Goal: Transaction & Acquisition: Obtain resource

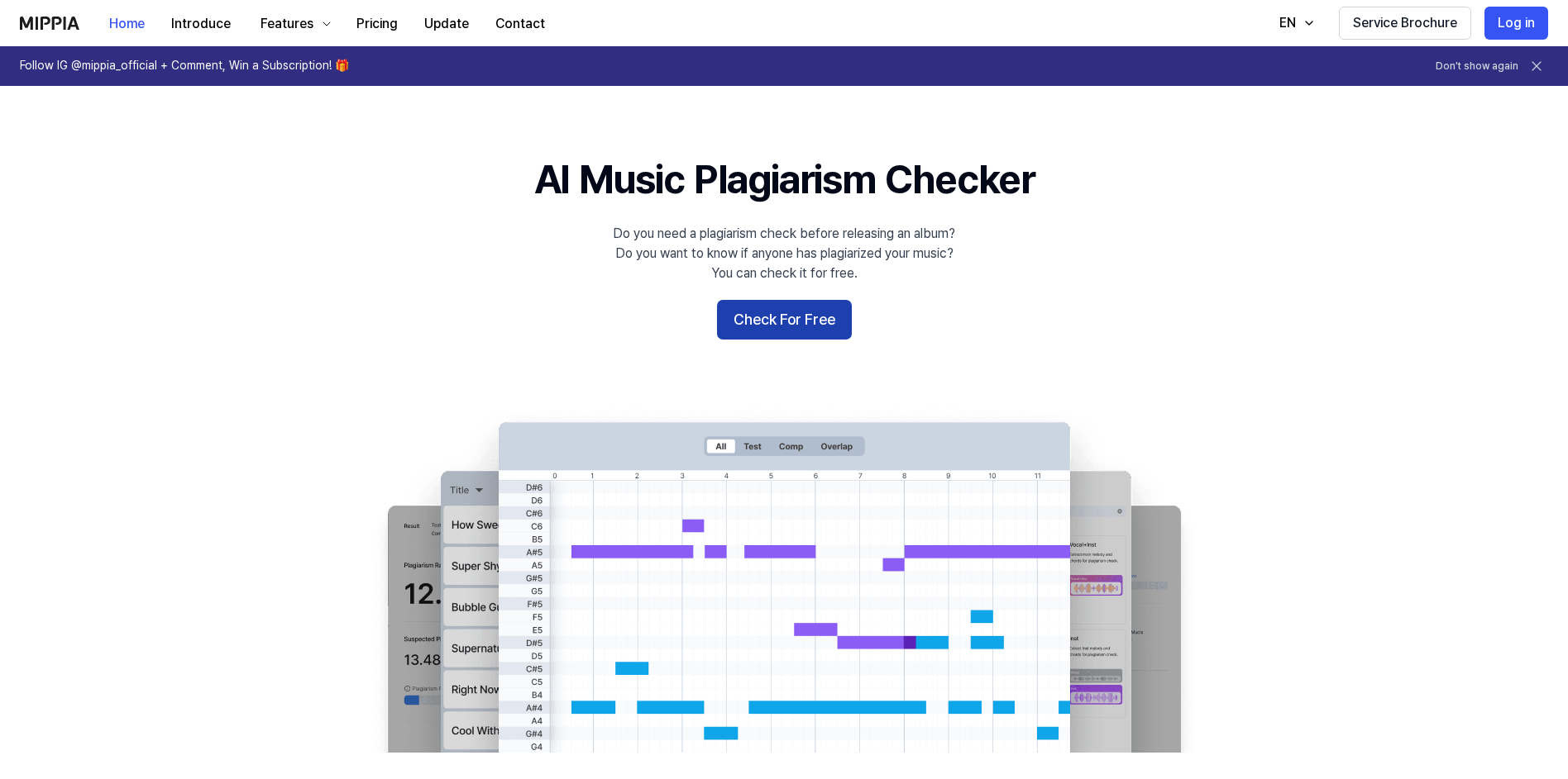
click at [790, 323] on button "Check For Free" at bounding box center [784, 320] width 135 height 40
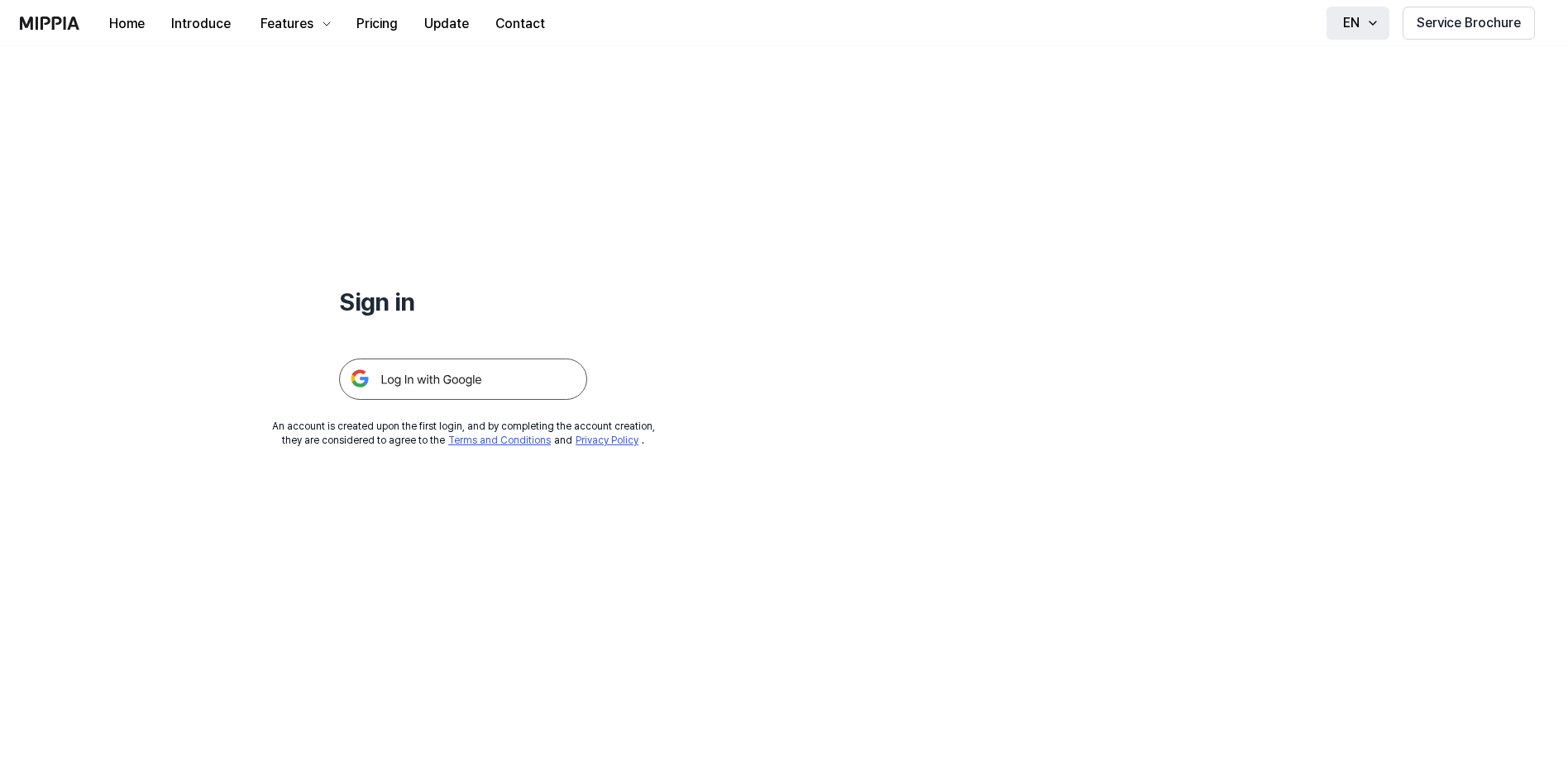
click at [1364, 20] on button "EN" at bounding box center [1358, 23] width 63 height 33
click at [1357, 205] on div "Sign in An account is created upon the first login, and by completing the accou…" at bounding box center [784, 413] width 1568 height 733
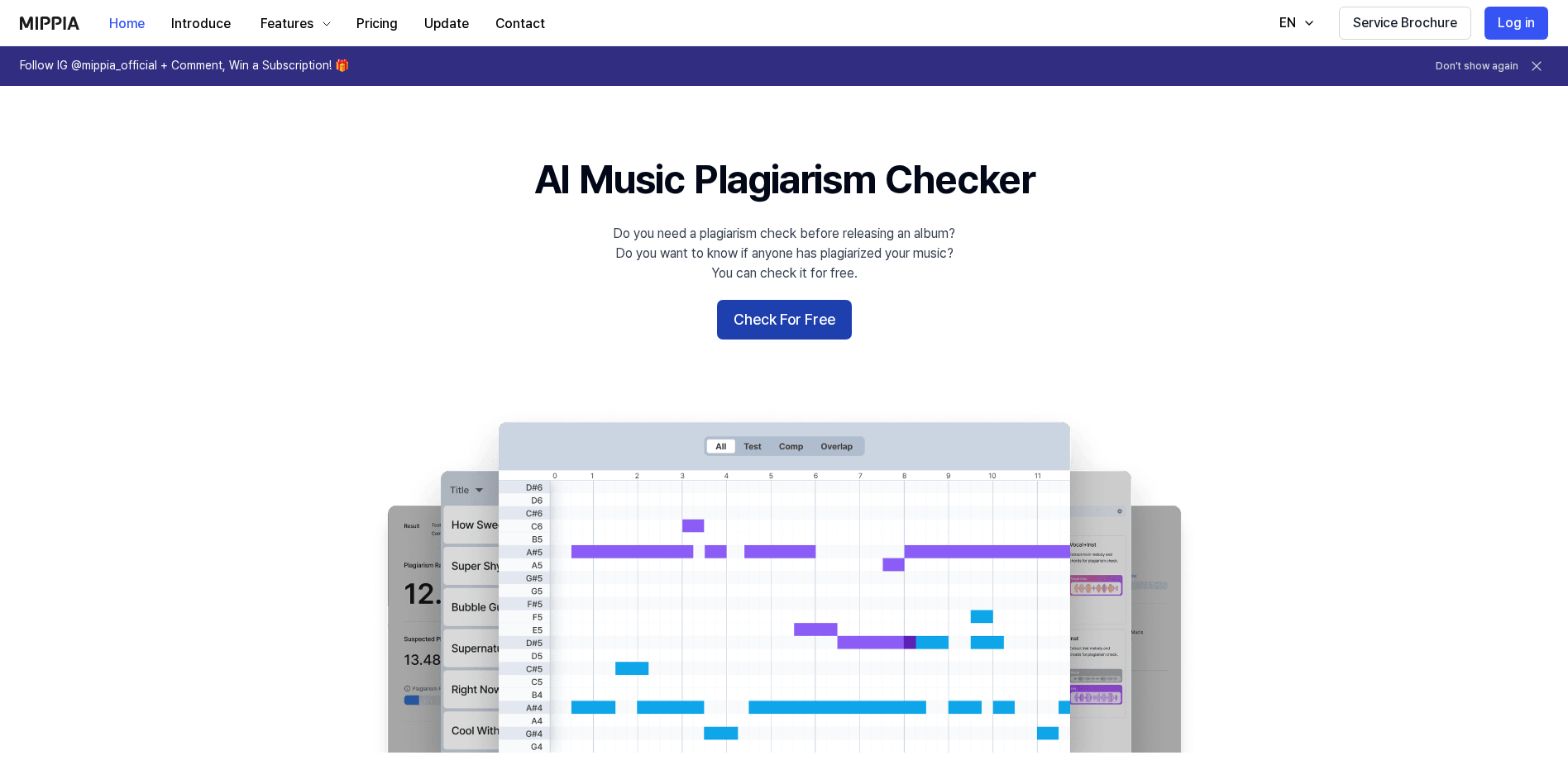
click at [765, 329] on button "Check For Free" at bounding box center [784, 320] width 135 height 40
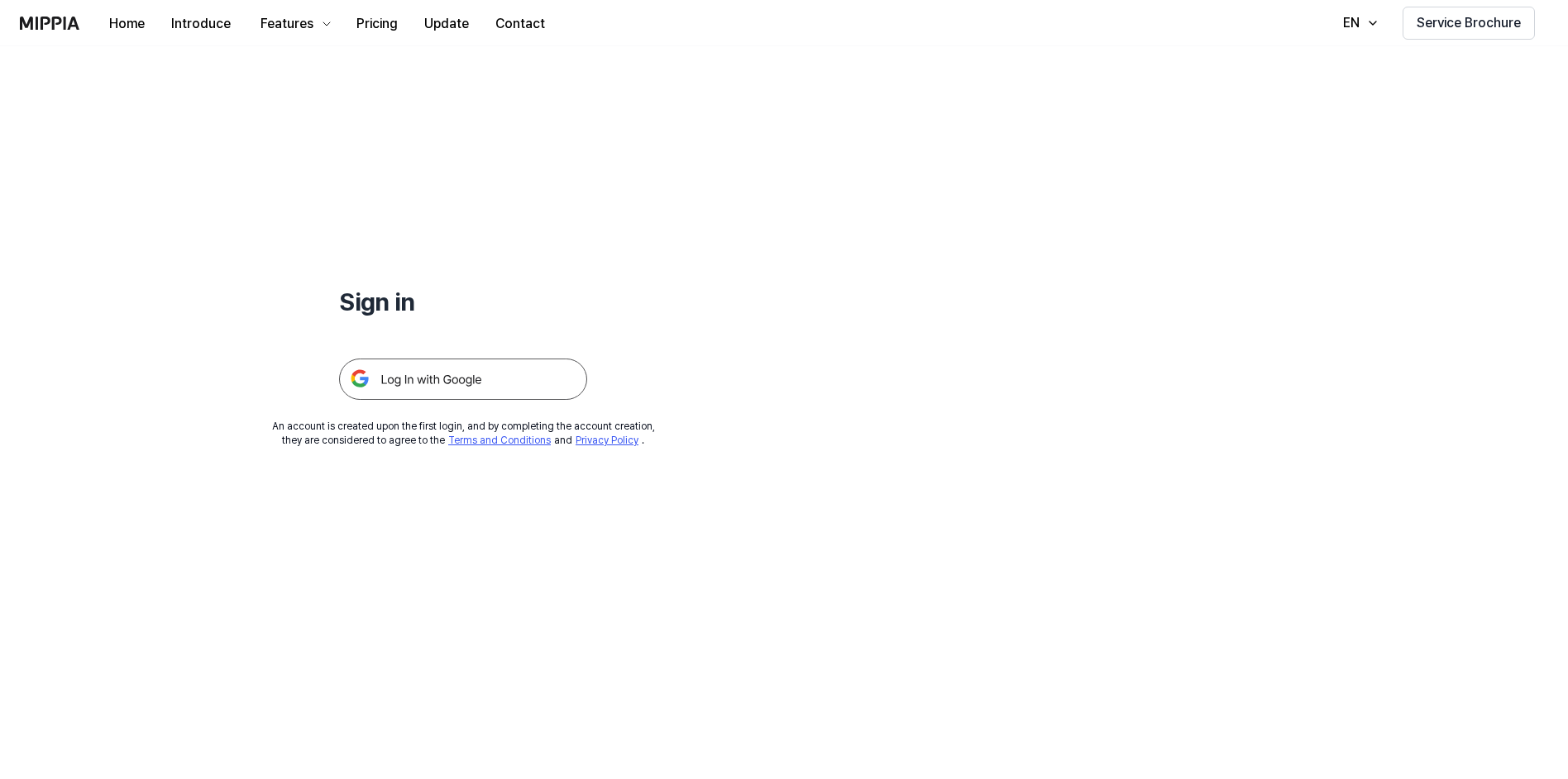
click at [392, 376] on img at bounding box center [463, 379] width 248 height 41
